Goal: Task Accomplishment & Management: Use online tool/utility

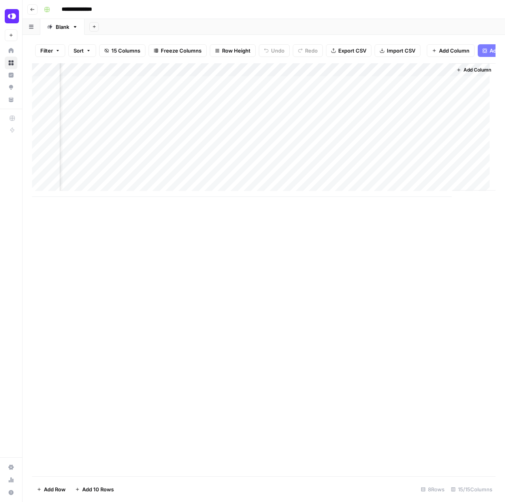
scroll to position [0, 869]
click at [85, 210] on div "Add Column" at bounding box center [264, 269] width 464 height 413
click at [429, 19] on div "Add Sheet" at bounding box center [295, 27] width 421 height 16
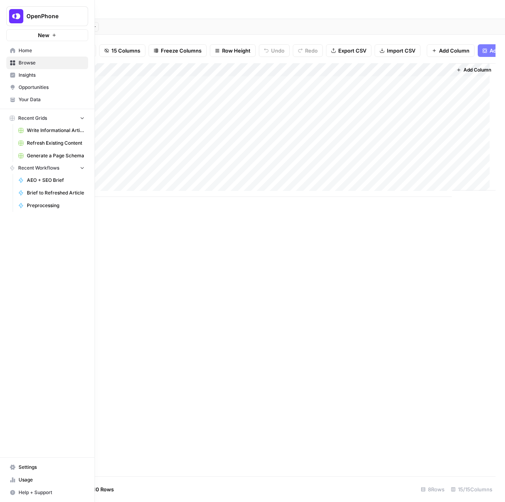
click at [39, 471] on span "Settings" at bounding box center [52, 467] width 66 height 7
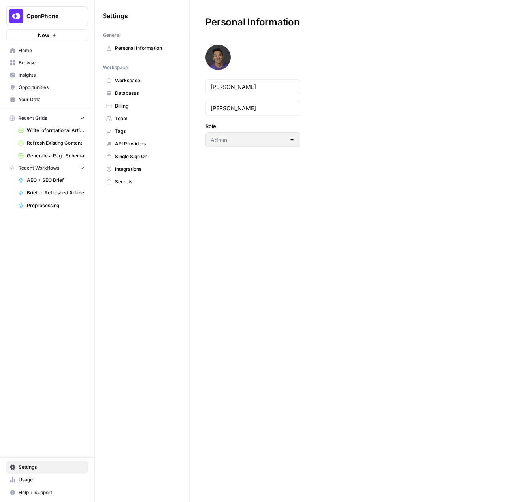
click at [128, 83] on span "Workspace" at bounding box center [146, 80] width 63 height 7
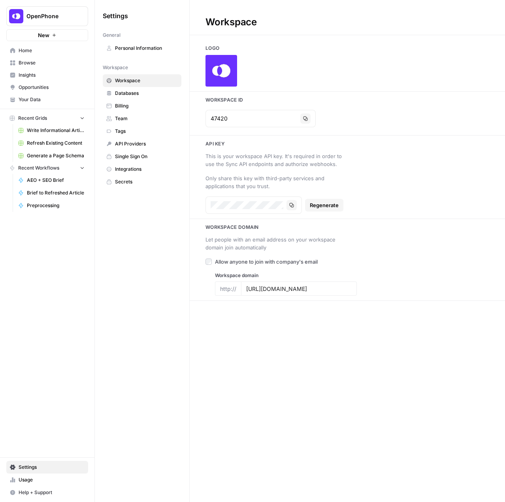
click at [365, 286] on div "Let people with an email address on your workspace domain join automatically Al…" at bounding box center [348, 265] width 316 height 62
click at [131, 170] on span "Integrations" at bounding box center [146, 169] width 63 height 7
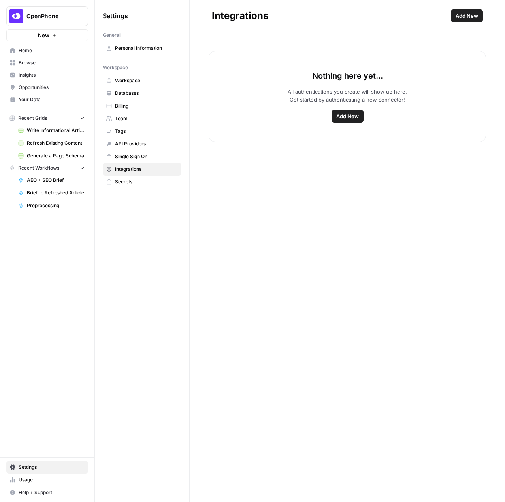
click at [345, 121] on button "Add New" at bounding box center [348, 116] width 32 height 13
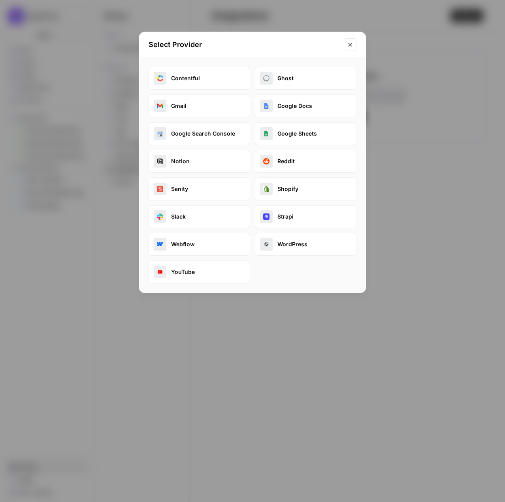
click at [288, 249] on button "WordPress" at bounding box center [306, 244] width 102 height 23
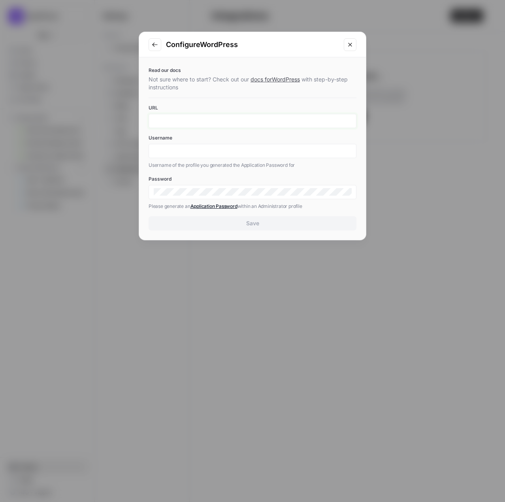
click at [199, 119] on input "URL" at bounding box center [253, 120] width 198 height 7
click at [221, 189] on div "Password Please generate an Application Password within an Administrator profile" at bounding box center [253, 193] width 208 height 35
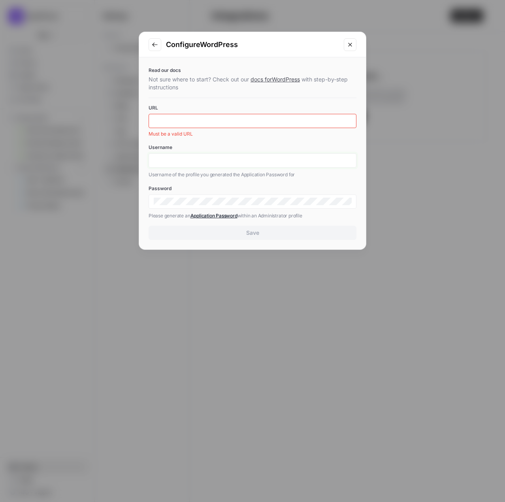
click at [231, 163] on input "Username" at bounding box center [253, 160] width 198 height 7
click at [210, 159] on input "AirOps Integration" at bounding box center [253, 160] width 198 height 7
type input "b"
type input "[PERSON_NAME]"
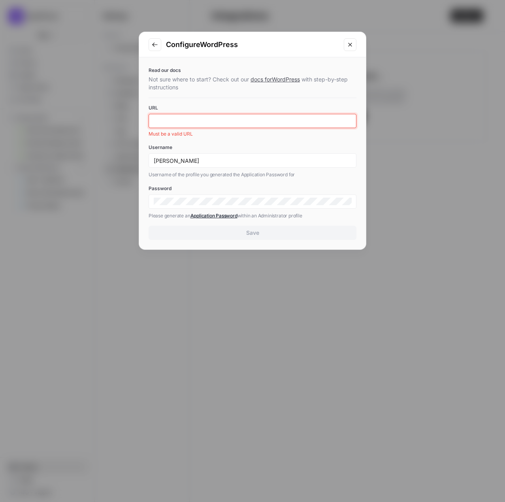
click at [259, 121] on input "URL" at bounding box center [253, 120] width 198 height 7
click at [319, 223] on div "Read our docs Not sure where to start? Check out our docs for WordPress with st…" at bounding box center [252, 153] width 227 height 192
click at [257, 109] on label "URL" at bounding box center [253, 107] width 208 height 7
click at [257, 117] on input "[DOMAIN_NAME][URL]" at bounding box center [253, 120] width 198 height 7
click at [254, 120] on input "[DOMAIN_NAME][URL]" at bounding box center [253, 120] width 198 height 7
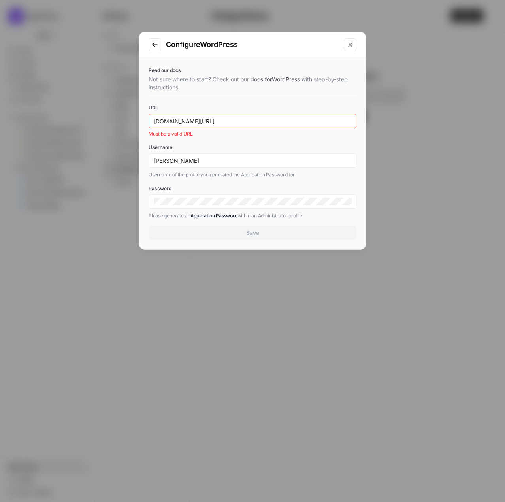
click at [274, 148] on label "Username" at bounding box center [253, 147] width 208 height 7
click at [274, 157] on input "[PERSON_NAME]" at bounding box center [253, 160] width 198 height 7
click at [263, 156] on div "[PERSON_NAME]" at bounding box center [253, 160] width 208 height 14
click at [164, 119] on input "[DOMAIN_NAME][URL]" at bounding box center [253, 120] width 198 height 7
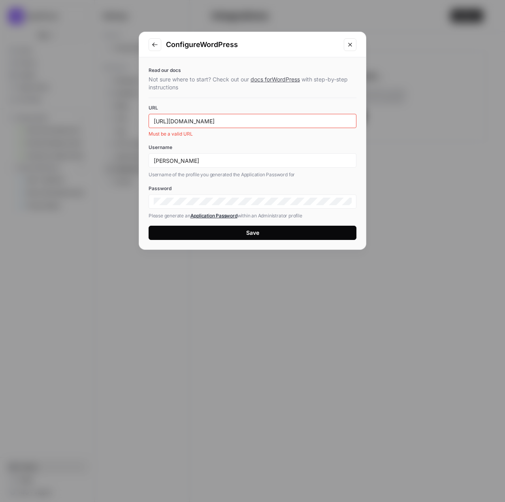
click at [327, 111] on label "URL" at bounding box center [253, 107] width 208 height 7
click at [327, 117] on input "[URL][DOMAIN_NAME]" at bounding box center [253, 120] width 198 height 7
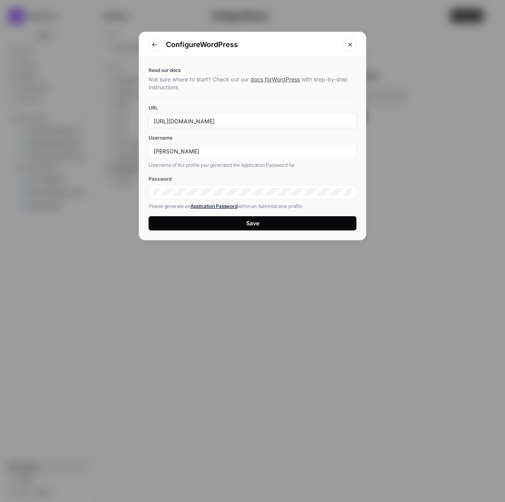
click at [314, 123] on input "[URL][DOMAIN_NAME]" at bounding box center [253, 120] width 198 height 7
type input "[URL][DOMAIN_NAME]"
click at [264, 223] on button "Save" at bounding box center [253, 223] width 208 height 14
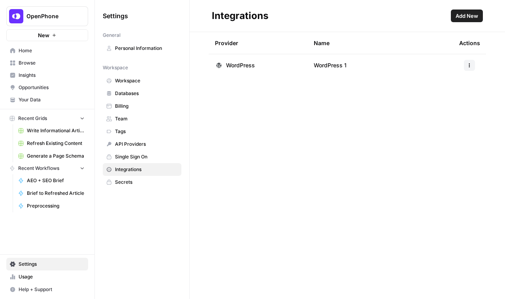
click at [44, 55] on link "Home" at bounding box center [47, 50] width 82 height 13
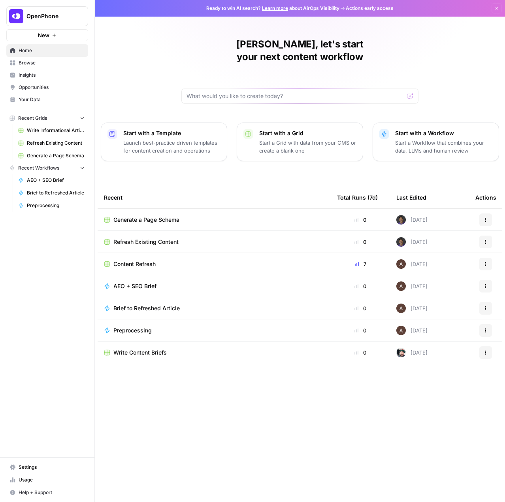
drag, startPoint x: 133, startPoint y: 253, endPoint x: 1, endPoint y: 256, distance: 132.1
click at [133, 260] on span "Content Refresh" at bounding box center [135, 264] width 42 height 8
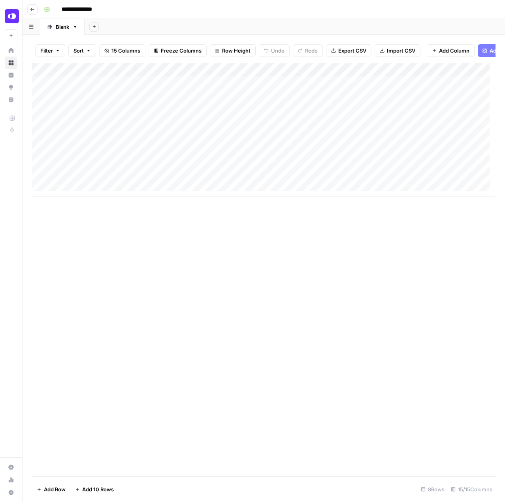
drag, startPoint x: 156, startPoint y: 204, endPoint x: 163, endPoint y: 206, distance: 7.4
click at [163, 206] on div "Add Column" at bounding box center [264, 269] width 464 height 413
click at [313, 414] on div "Add Column" at bounding box center [264, 269] width 464 height 413
click at [300, 91] on div "Add Column" at bounding box center [264, 130] width 464 height 134
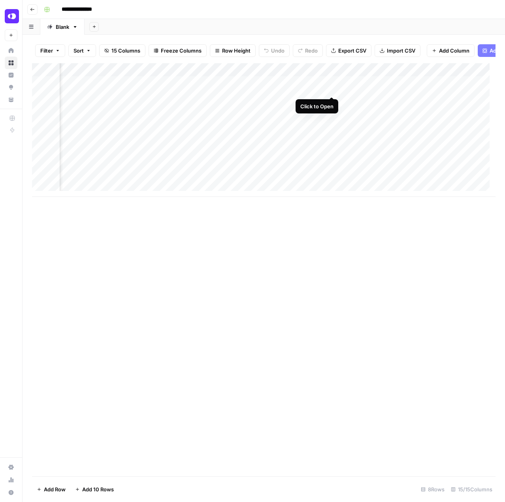
click at [334, 90] on div "Add Column" at bounding box center [264, 130] width 464 height 134
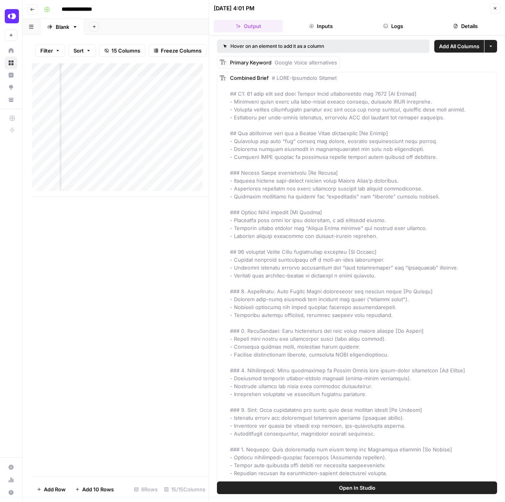
scroll to position [0, 1156]
click at [77, 93] on div "Add Column" at bounding box center [120, 130] width 177 height 134
drag, startPoint x: 183, startPoint y: 203, endPoint x: 162, endPoint y: 199, distance: 21.7
click at [162, 197] on div "Add Column" at bounding box center [120, 130] width 177 height 134
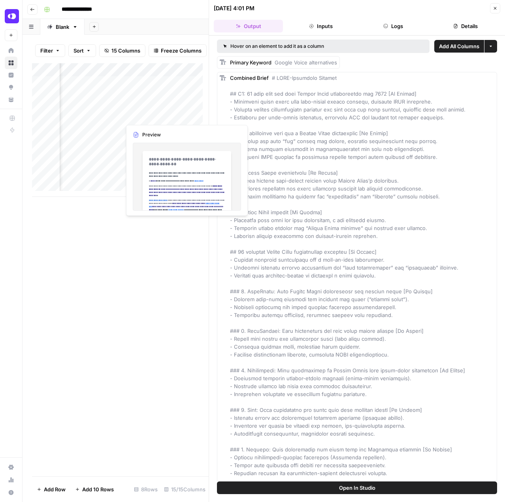
click at [164, 91] on div "Add Column" at bounding box center [120, 130] width 177 height 134
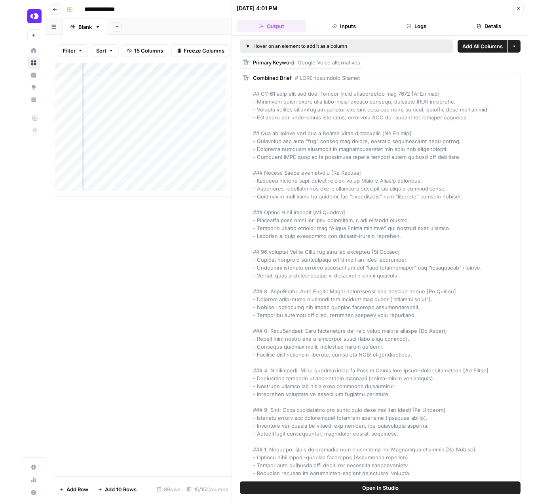
scroll to position [0, 865]
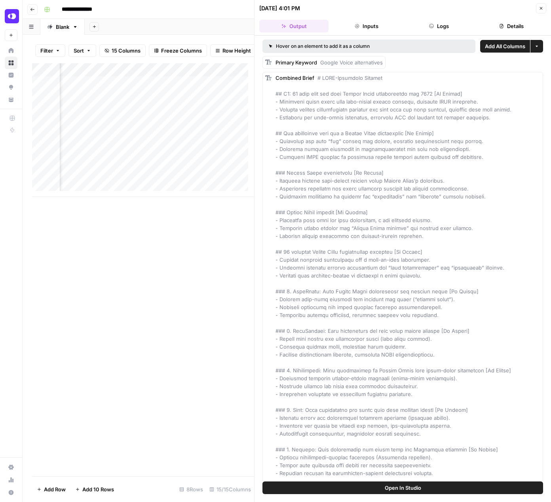
click at [163, 104] on div "Add Column" at bounding box center [143, 130] width 222 height 134
click at [214, 101] on div "Add Column" at bounding box center [143, 130] width 222 height 134
